Goal: Information Seeking & Learning: Learn about a topic

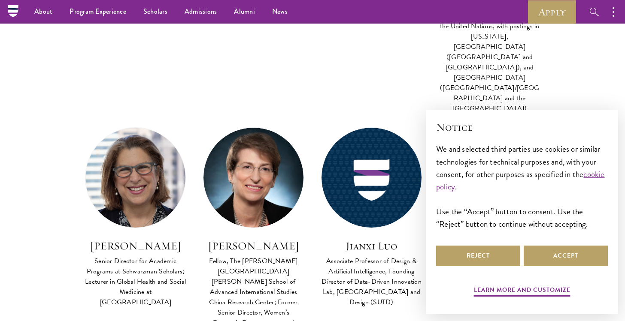
scroll to position [1428, 0]
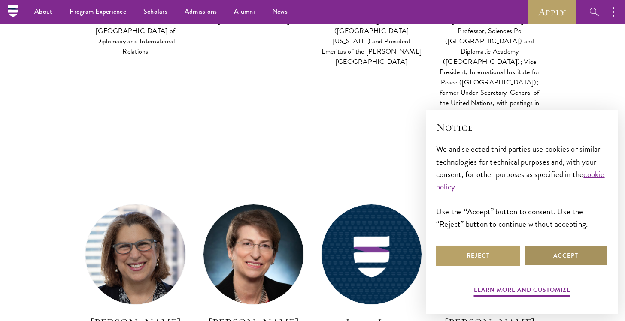
click at [566, 256] on button "Accept" at bounding box center [565, 256] width 84 height 21
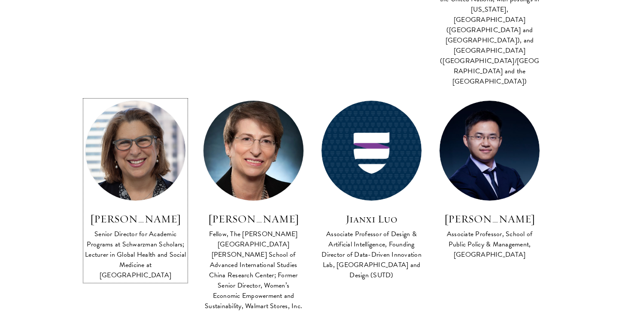
scroll to position [1626, 0]
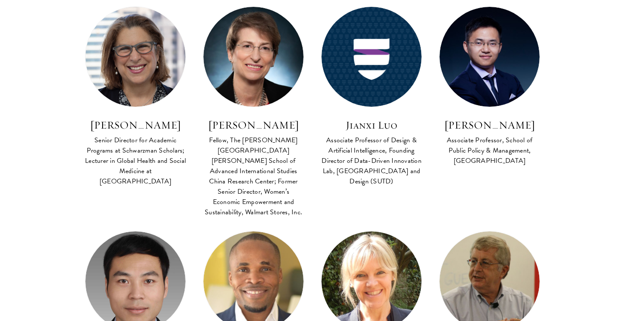
click at [17, 193] on section "Faculty Co Faculty Asian Regional Security FACULTY BIO [PERSON_NAME] Distinguis…" at bounding box center [312, 296] width 625 height 3173
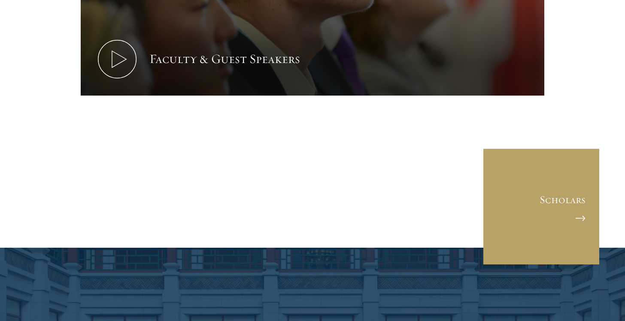
scroll to position [4207, 0]
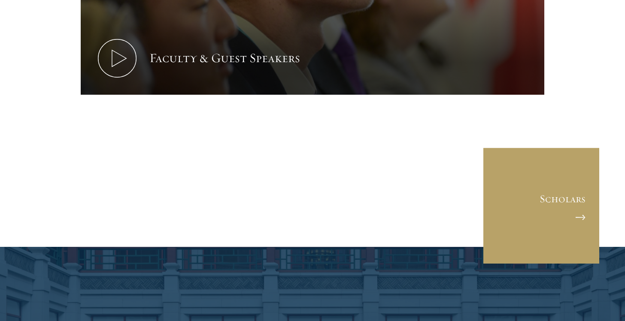
drag, startPoint x: 248, startPoint y: 191, endPoint x: 279, endPoint y: 201, distance: 32.3
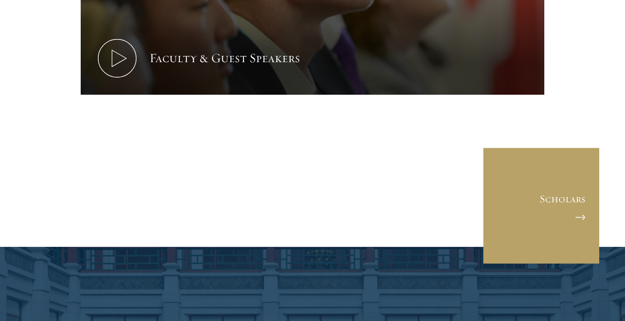
drag, startPoint x: 279, startPoint y: 201, endPoint x: 278, endPoint y: 139, distance: 61.8
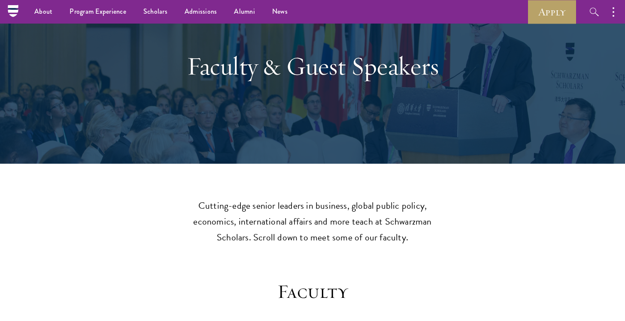
scroll to position [0, 0]
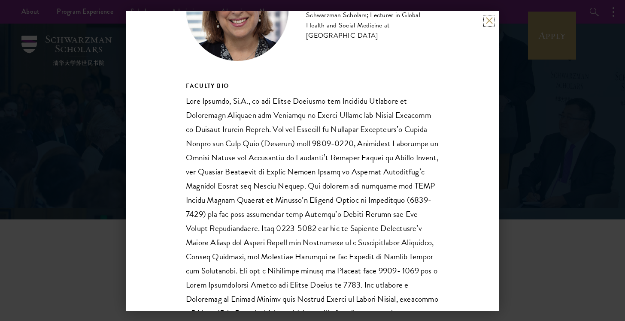
scroll to position [84, 0]
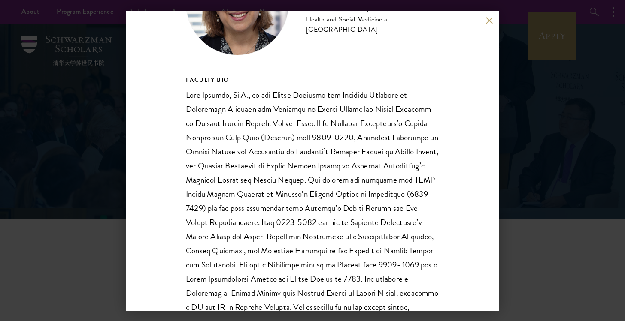
click at [351, 142] on p at bounding box center [312, 244] width 253 height 312
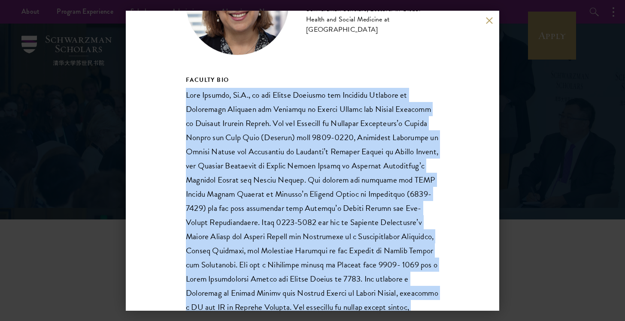
drag, startPoint x: 351, startPoint y: 142, endPoint x: 299, endPoint y: 228, distance: 101.0
click at [299, 228] on p at bounding box center [312, 244] width 253 height 312
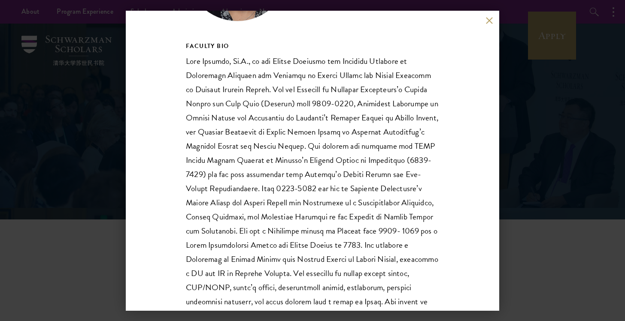
scroll to position [131, 0]
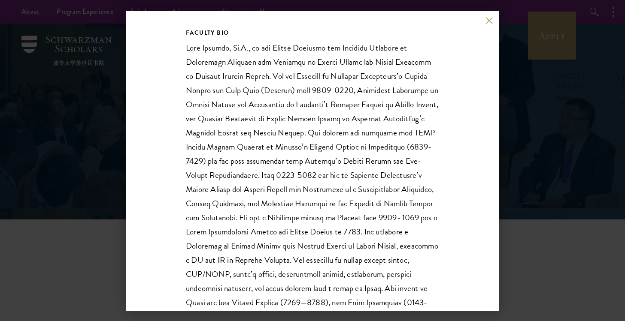
click at [299, 228] on p at bounding box center [312, 197] width 253 height 312
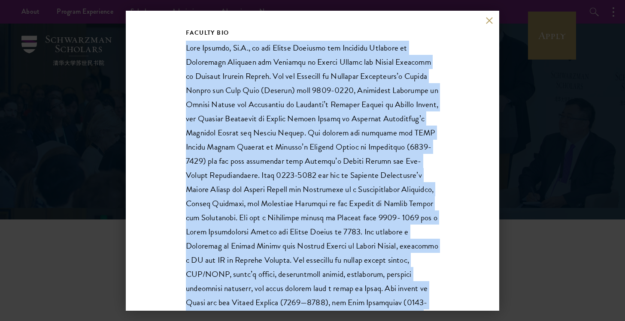
drag, startPoint x: 299, startPoint y: 228, endPoint x: 296, endPoint y: 187, distance: 41.7
click at [296, 187] on p at bounding box center [312, 197] width 253 height 312
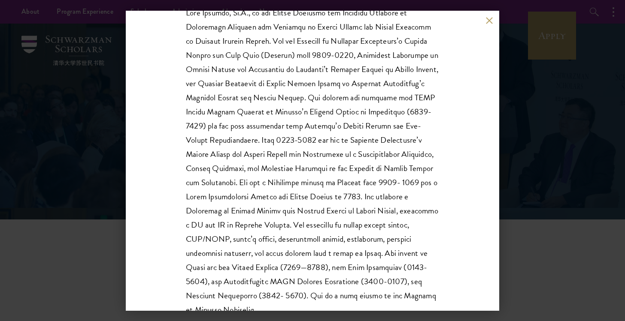
scroll to position [168, 0]
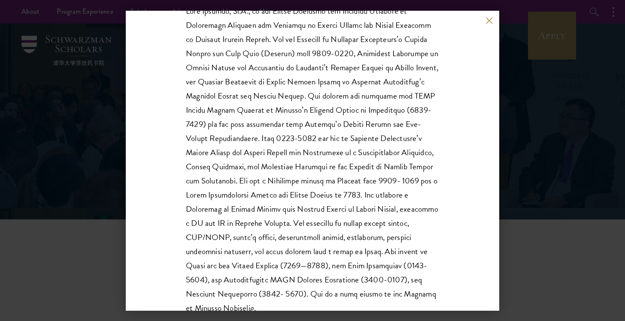
click at [296, 187] on p at bounding box center [312, 160] width 253 height 312
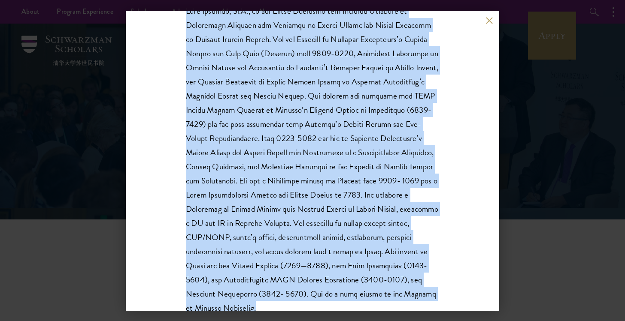
drag, startPoint x: 296, startPoint y: 187, endPoint x: 333, endPoint y: 292, distance: 111.6
click at [333, 292] on p at bounding box center [312, 160] width 253 height 312
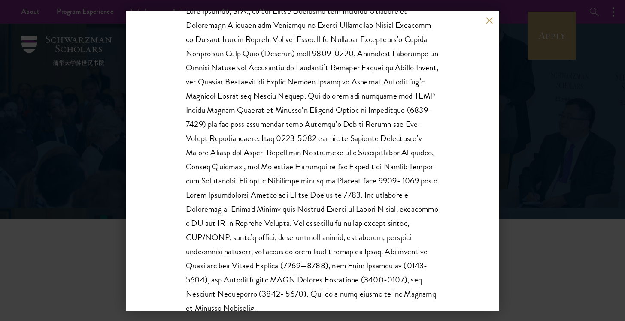
click at [332, 306] on div "Joan Kaufman Senior Director for Academic Programs at Schwarzman Scholars; Lect…" at bounding box center [312, 161] width 373 height 300
click at [332, 301] on p at bounding box center [312, 160] width 253 height 312
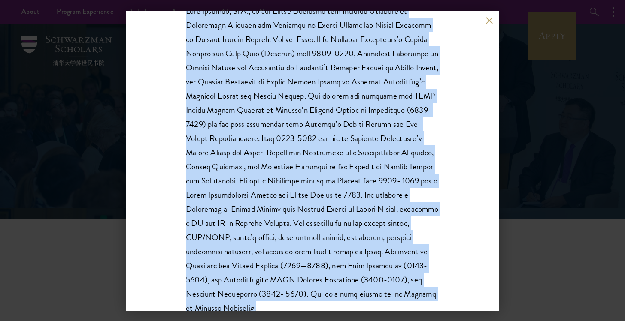
drag, startPoint x: 332, startPoint y: 301, endPoint x: 299, endPoint y: 206, distance: 100.8
click at [299, 206] on p at bounding box center [312, 160] width 253 height 312
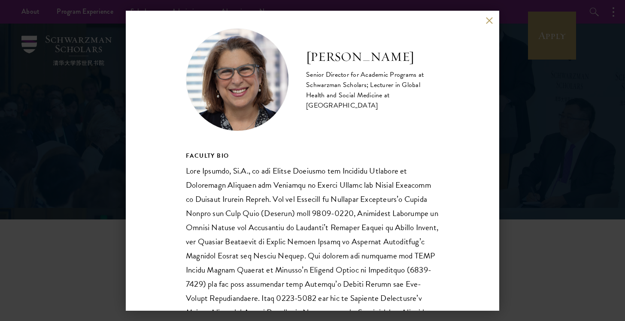
scroll to position [0, 0]
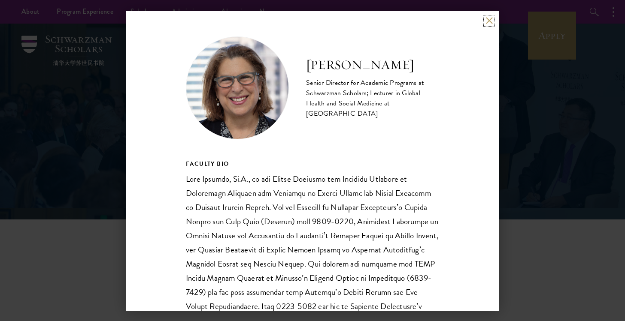
click at [487, 17] on button at bounding box center [488, 20] width 7 height 7
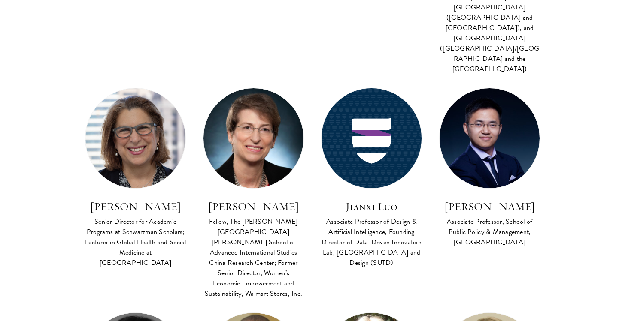
scroll to position [1776, 0]
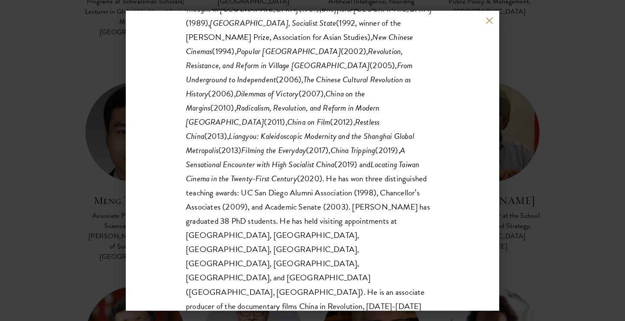
scroll to position [198, 0]
click at [306, 145] on icon "Filming the Everyday" at bounding box center [273, 151] width 65 height 12
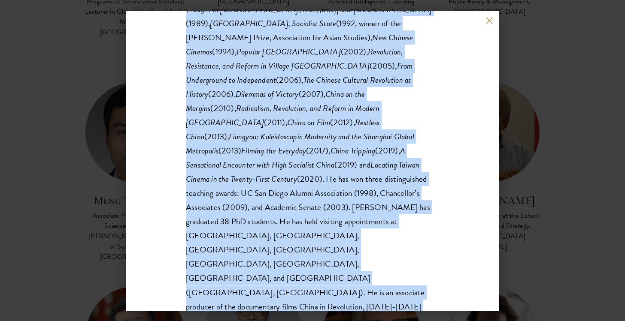
drag, startPoint x: 361, startPoint y: 106, endPoint x: 333, endPoint y: 215, distance: 113.3
click at [333, 215] on p "Paul Pickowicz is a Research Professor at the University of California, San Die…" at bounding box center [312, 165] width 253 height 383
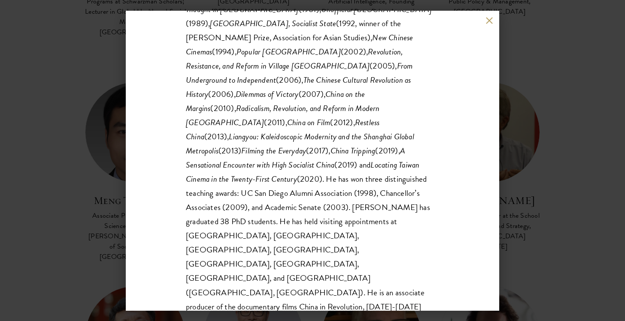
click at [271, 259] on p "Paul Pickowicz is a Research Professor at the University of California, San Die…" at bounding box center [312, 165] width 253 height 383
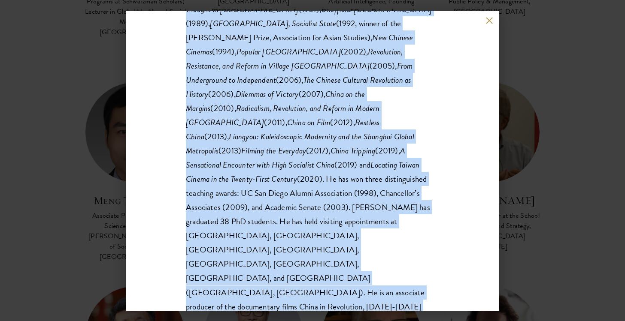
drag, startPoint x: 271, startPoint y: 259, endPoint x: 281, endPoint y: 272, distance: 16.2
click at [281, 272] on p "Paul Pickowicz is a Research Professor at the University of California, San Die…" at bounding box center [312, 165] width 253 height 383
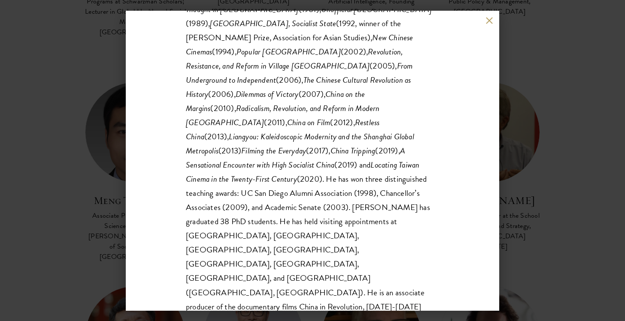
click at [281, 272] on p "Paul Pickowicz is a Research Professor at the University of California, San Die…" at bounding box center [312, 165] width 253 height 383
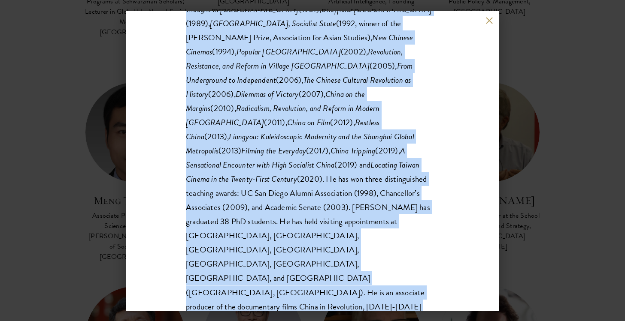
drag, startPoint x: 281, startPoint y: 272, endPoint x: 275, endPoint y: 183, distance: 88.6
click at [275, 183] on p "Paul Pickowicz is a Research Professor at the University of California, San Die…" at bounding box center [312, 165] width 253 height 383
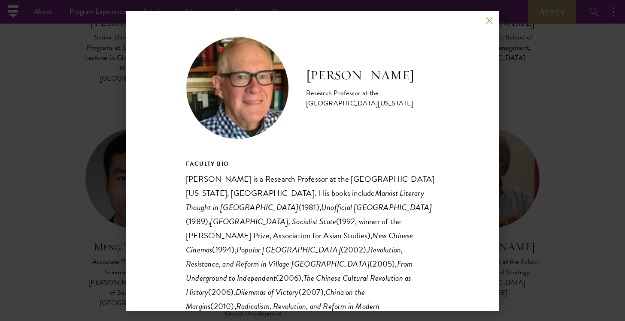
scroll to position [1726, 0]
click at [488, 18] on button at bounding box center [488, 20] width 7 height 7
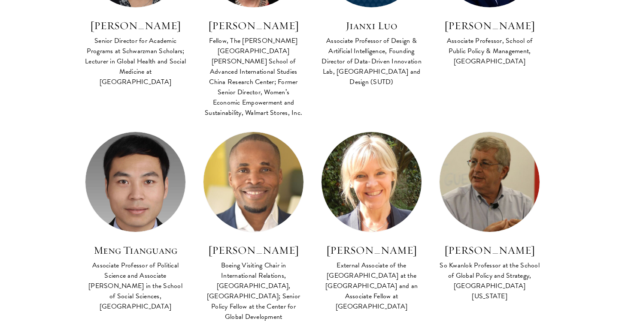
scroll to position [1919, 0]
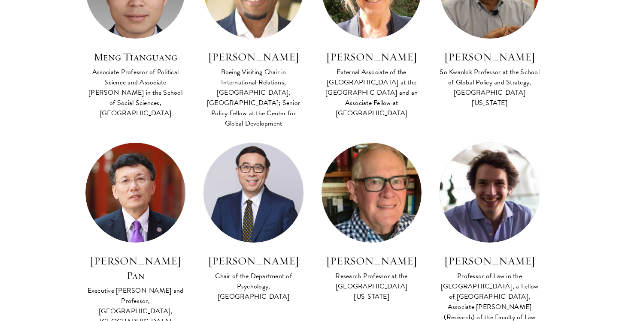
click at [591, 119] on section "Faculty Co Faculty Asian Regional Security FACULTY BIO [PERSON_NAME] Distinguis…" at bounding box center [312, 3] width 625 height 3173
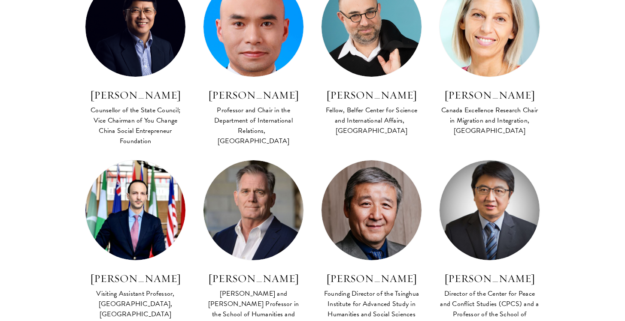
scroll to position [2977, 0]
